Goal: Complete application form: Complete application form

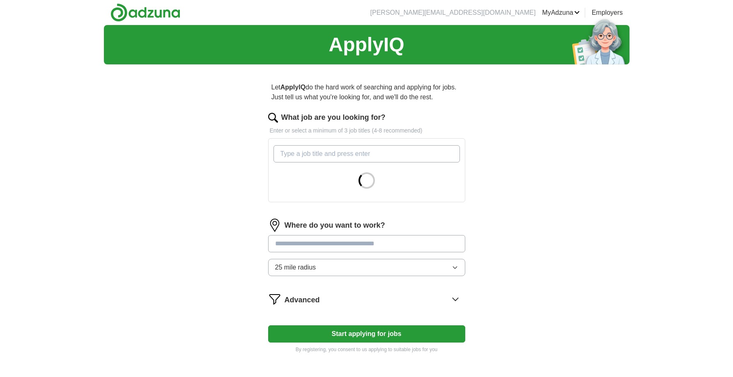
click at [366, 156] on input "What job are you looking for?" at bounding box center [367, 153] width 186 height 17
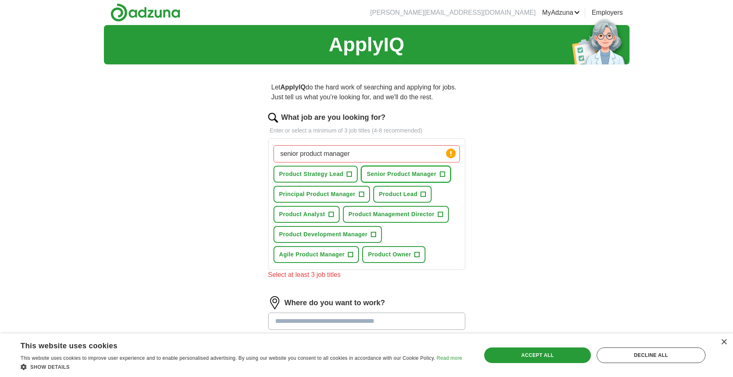
click at [415, 174] on span "Senior Product Manager" at bounding box center [402, 174] width 70 height 9
click at [382, 158] on input "senior product manager" at bounding box center [367, 153] width 186 height 17
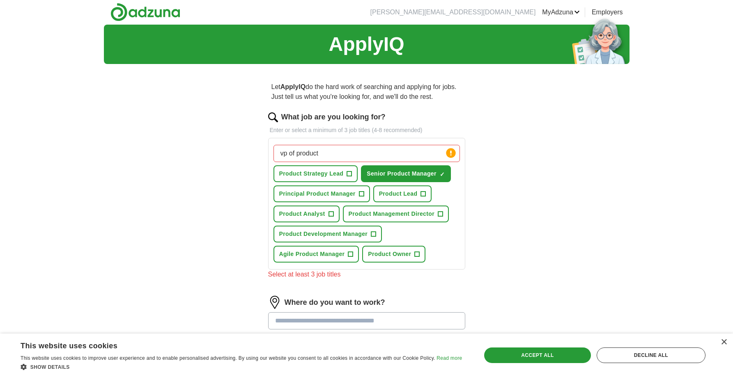
type input "vp of product"
click at [357, 192] on button "Principal Product Manager +" at bounding box center [322, 194] width 97 height 17
click at [352, 154] on input "vp of product" at bounding box center [367, 153] width 186 height 17
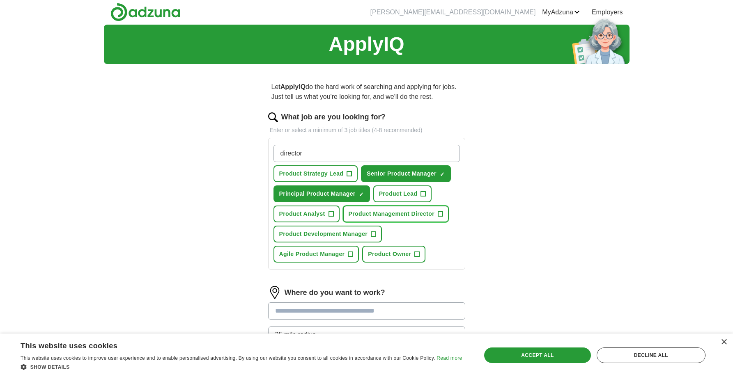
click at [398, 214] on span "Product Management Director" at bounding box center [392, 214] width 86 height 9
click at [336, 147] on input "director" at bounding box center [367, 153] width 186 height 17
type input "V"
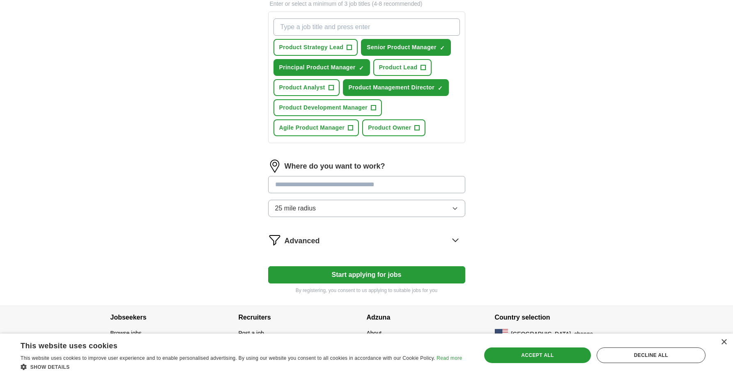
scroll to position [128, 0]
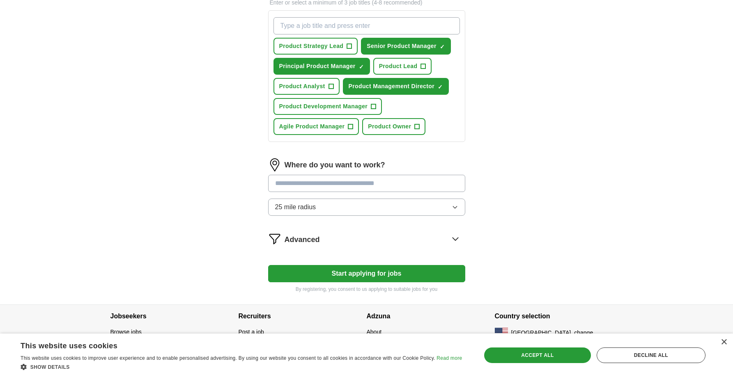
click at [332, 179] on input at bounding box center [366, 183] width 197 height 17
type input "*******"
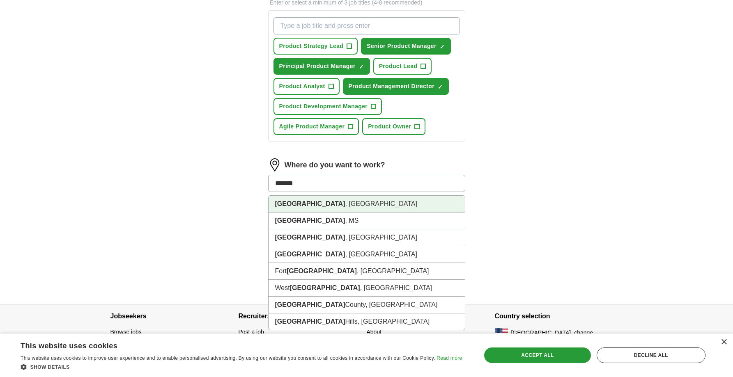
click at [304, 203] on li "[GEOGRAPHIC_DATA] , [GEOGRAPHIC_DATA]" at bounding box center [367, 204] width 196 height 17
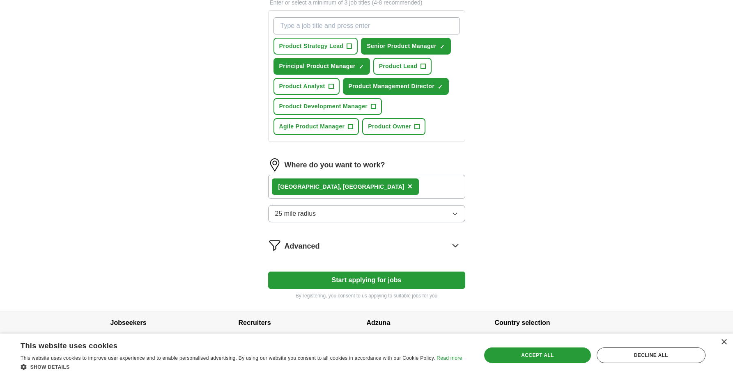
click at [300, 212] on span "25 mile radius" at bounding box center [295, 214] width 41 height 10
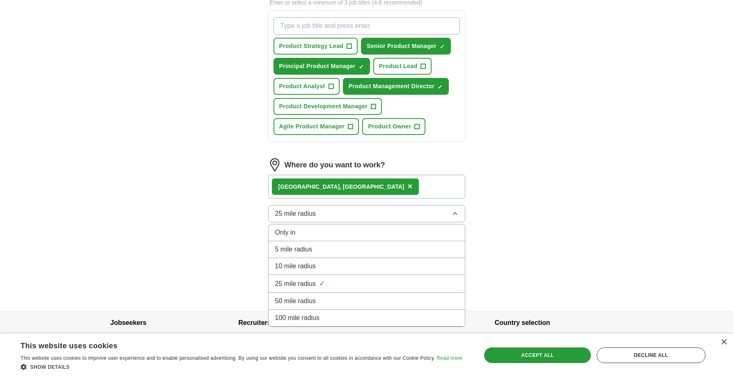
click at [301, 249] on span "5 mile radius" at bounding box center [293, 250] width 37 height 10
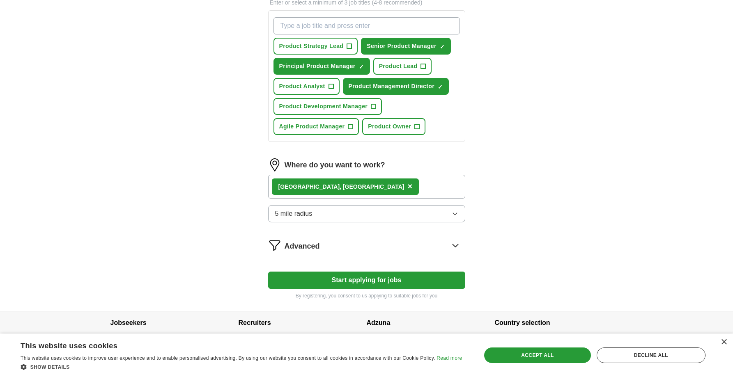
scroll to position [145, 0]
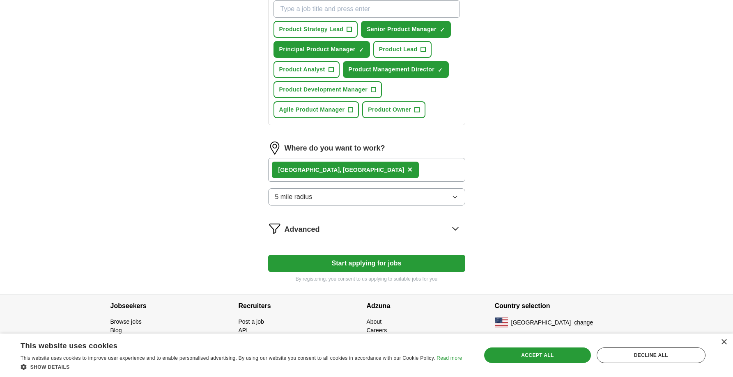
click at [281, 230] on div "Advanced" at bounding box center [366, 228] width 197 height 13
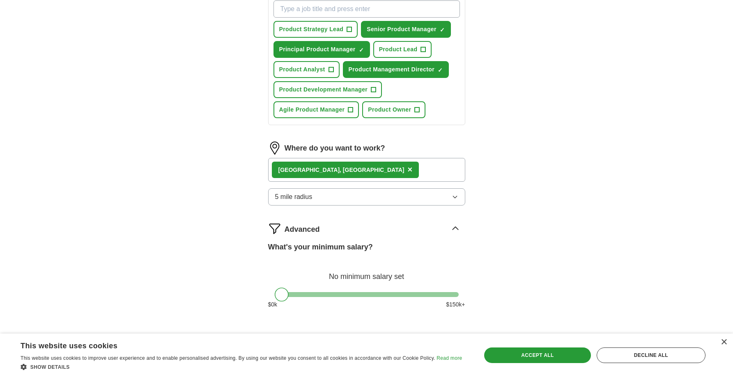
scroll to position [225, 0]
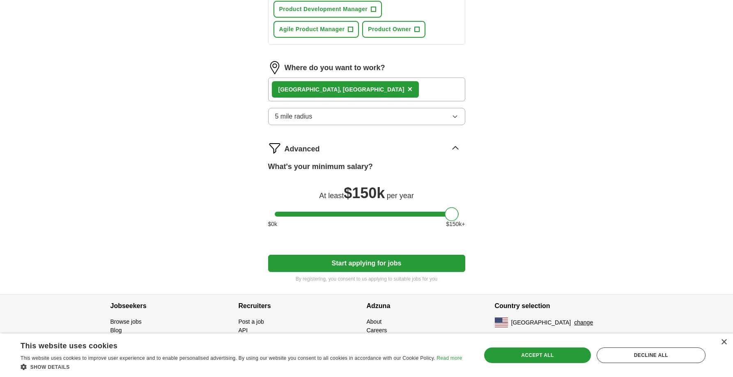
drag, startPoint x: 281, startPoint y: 216, endPoint x: 469, endPoint y: 218, distance: 188.1
click at [469, 218] on div "Let ApplyIQ do the hard work of searching and applying for jobs. Just tell us w…" at bounding box center [366, 70] width 263 height 449
click at [364, 260] on button "Start applying for jobs" at bounding box center [366, 263] width 197 height 17
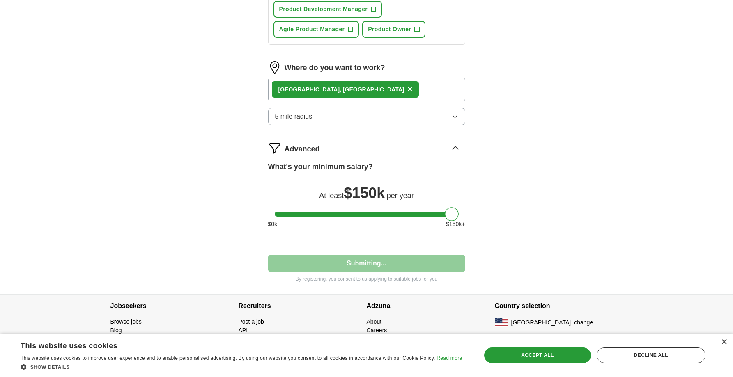
select select "**"
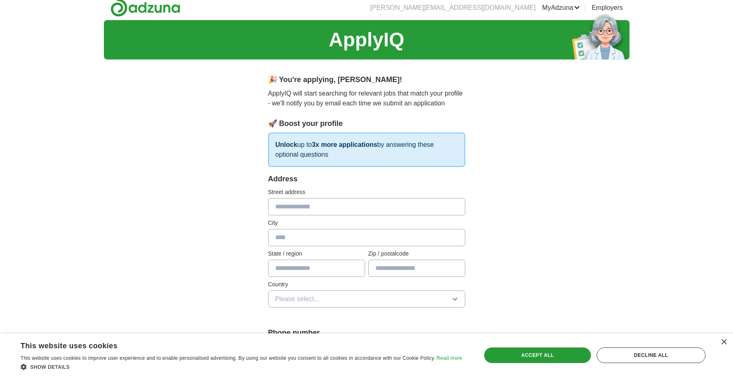
scroll to position [0, 0]
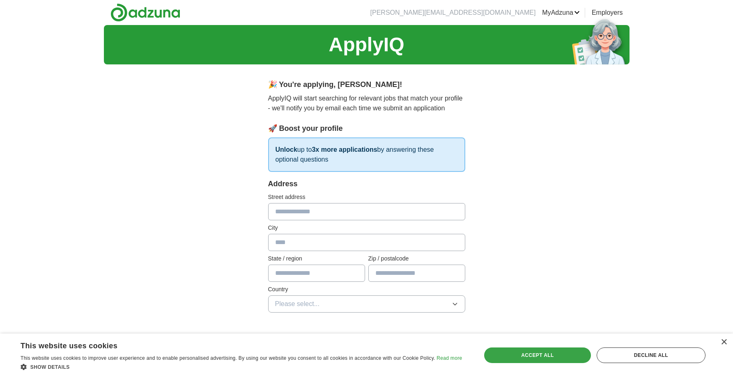
click at [548, 352] on div "Accept all" at bounding box center [537, 356] width 107 height 16
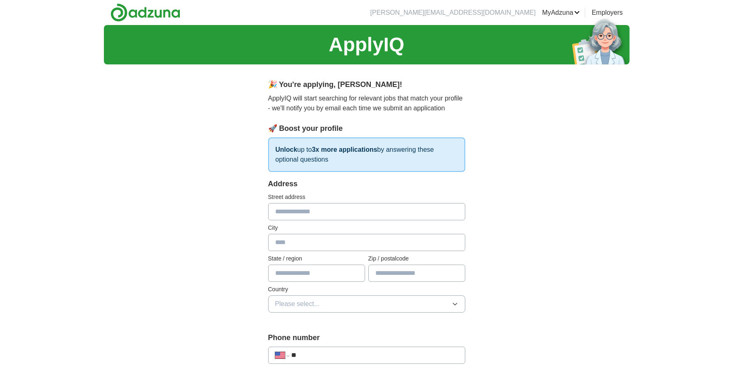
click at [363, 210] on input "text" at bounding box center [366, 211] width 197 height 17
type input "**********"
type input "**"
type input "**********"
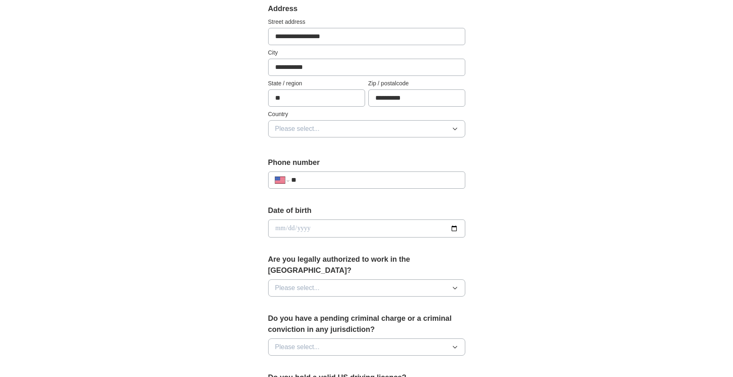
scroll to position [177, 0]
click at [297, 131] on span "Please select..." at bounding box center [297, 128] width 45 height 10
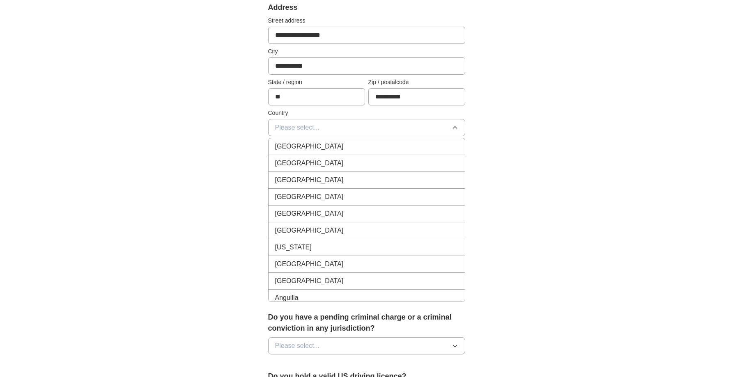
click at [303, 160] on span "[GEOGRAPHIC_DATA]" at bounding box center [309, 164] width 69 height 10
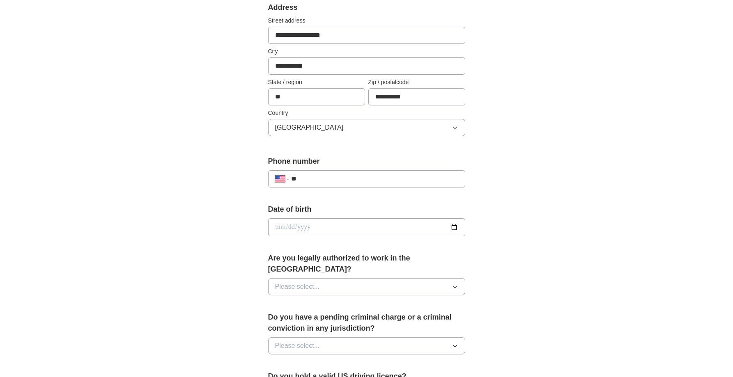
click at [349, 178] on input "**" at bounding box center [374, 179] width 167 height 10
type input "**********"
click at [326, 225] on input "date" at bounding box center [366, 227] width 197 height 18
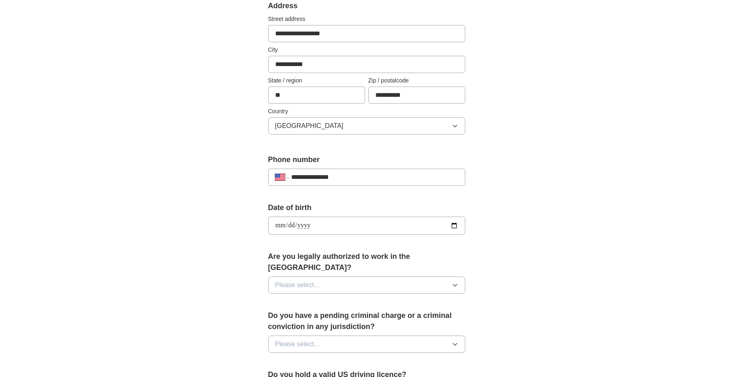
type input "**********"
click at [343, 277] on button "Please select..." at bounding box center [366, 285] width 197 height 17
click at [308, 299] on div "Yes" at bounding box center [366, 304] width 183 height 10
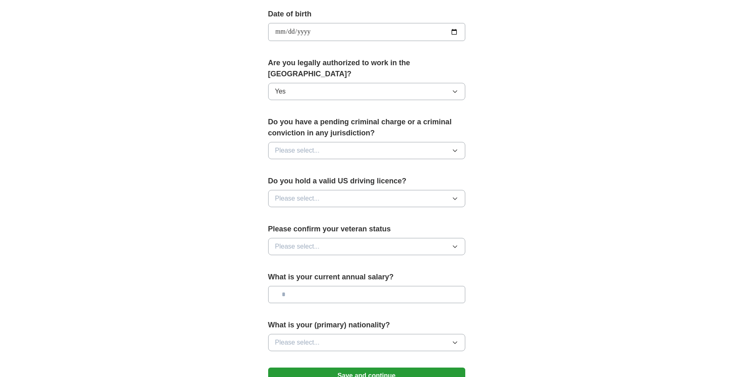
scroll to position [373, 0]
click at [297, 145] on span "Please select..." at bounding box center [297, 150] width 45 height 10
click at [294, 181] on div "No" at bounding box center [366, 186] width 183 height 10
click at [291, 193] on span "Please select..." at bounding box center [297, 198] width 45 height 10
click at [291, 212] on div "Yes" at bounding box center [366, 217] width 183 height 10
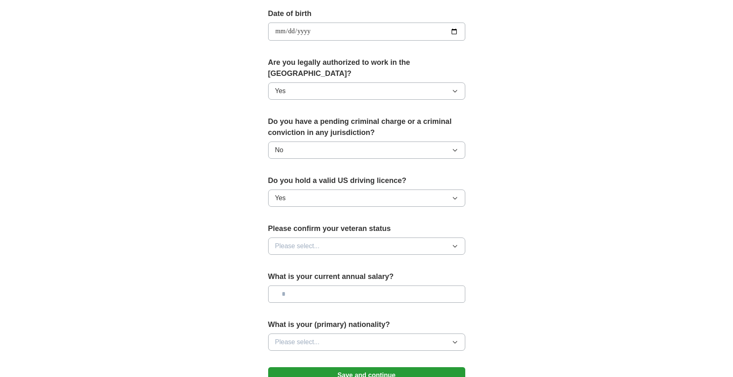
click at [314, 241] on span "Please select..." at bounding box center [297, 246] width 45 height 10
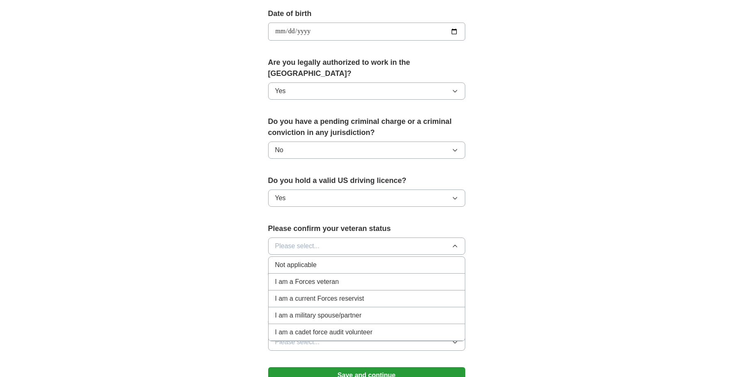
click at [358, 277] on div "I am a Forces veteran" at bounding box center [366, 282] width 183 height 10
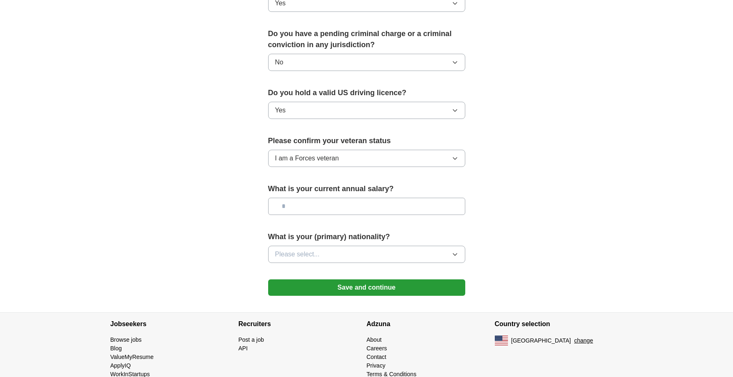
scroll to position [467, 0]
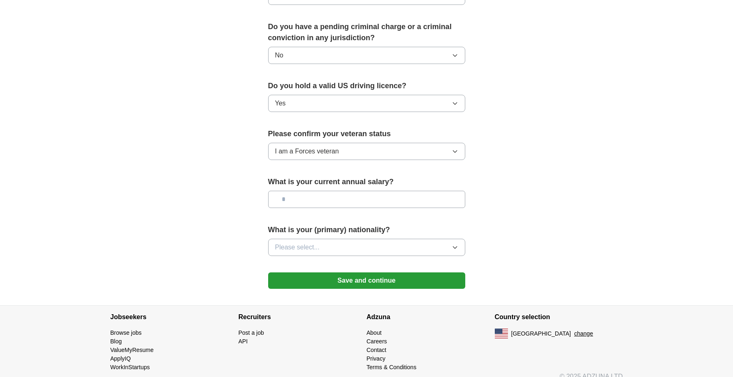
click at [328, 241] on button "Please select..." at bounding box center [366, 247] width 197 height 17
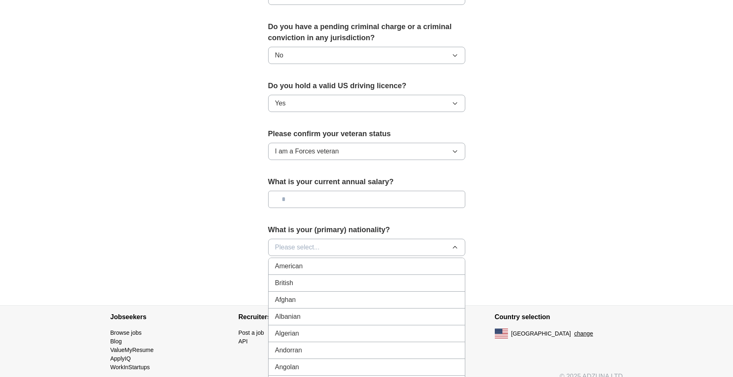
click at [317, 262] on div "American" at bounding box center [366, 267] width 183 height 10
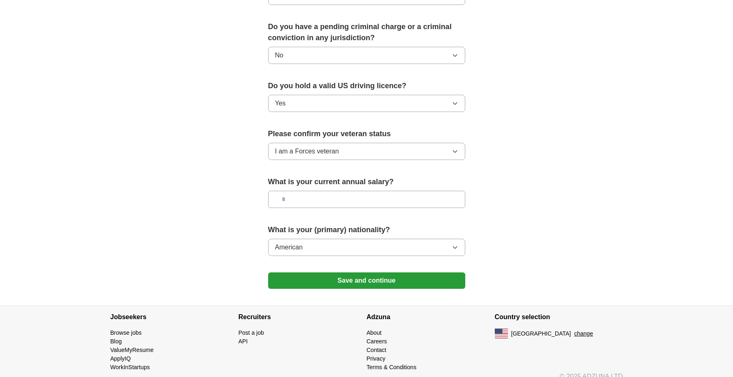
click at [345, 273] on button "Save and continue" at bounding box center [366, 281] width 197 height 16
